Goal: Task Accomplishment & Management: Use online tool/utility

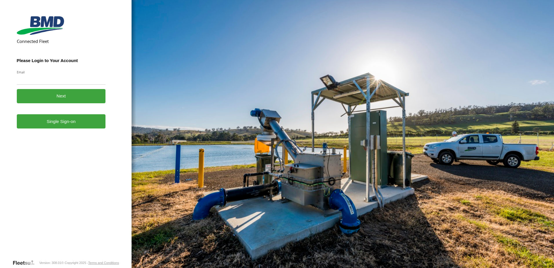
click at [47, 80] on input "Email" at bounding box center [61, 79] width 89 height 10
type input "**********"
click at [17, 89] on button "Next" at bounding box center [61, 96] width 89 height 14
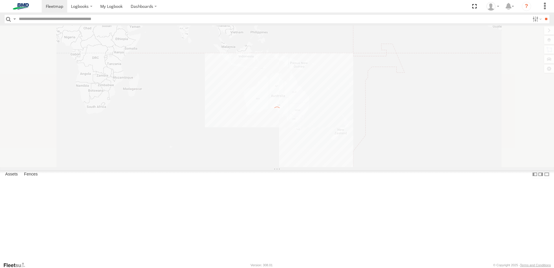
click at [98, 24] on header "Search Query Asset ID Asset Label Registration Manufacturer Model VIN Job ID" at bounding box center [277, 18] width 554 height 13
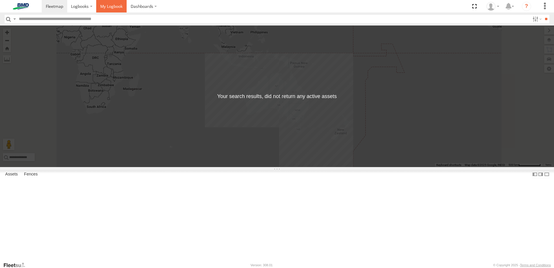
click at [110, 5] on span at bounding box center [111, 6] width 22 height 6
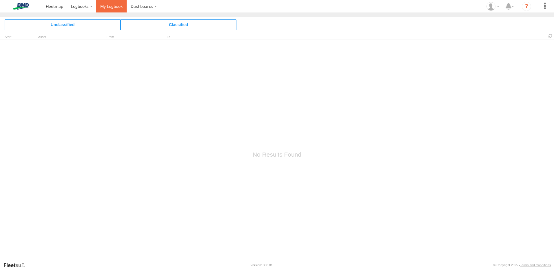
click at [117, 7] on span at bounding box center [111, 6] width 22 height 6
click at [149, 3] on label "Dashboards" at bounding box center [144, 6] width 34 height 12
click at [145, 16] on span at bounding box center [145, 18] width 29 height 6
